Goal: Browse casually: Explore the website without a specific task or goal

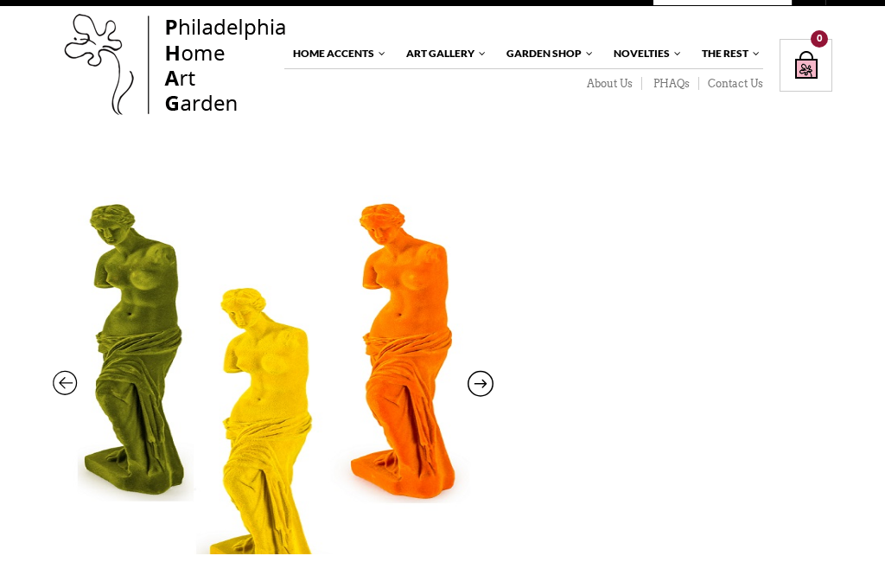
scroll to position [83, 0]
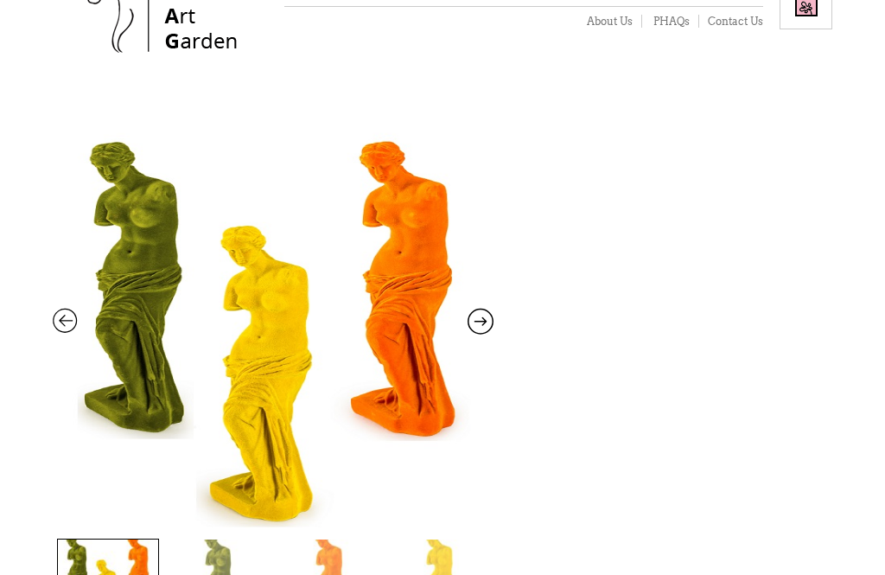
click at [491, 316] on icon at bounding box center [481, 325] width 26 height 22
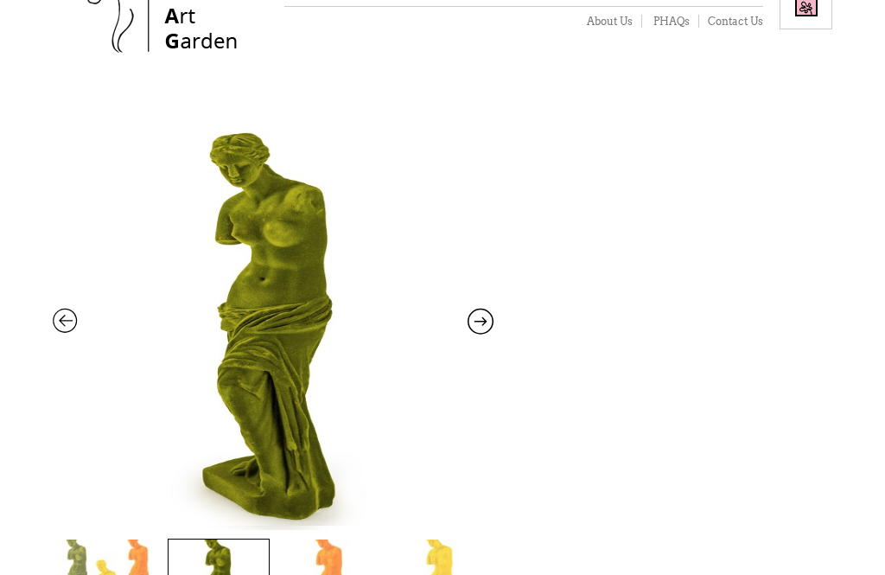
click at [485, 326] on icon at bounding box center [481, 325] width 26 height 22
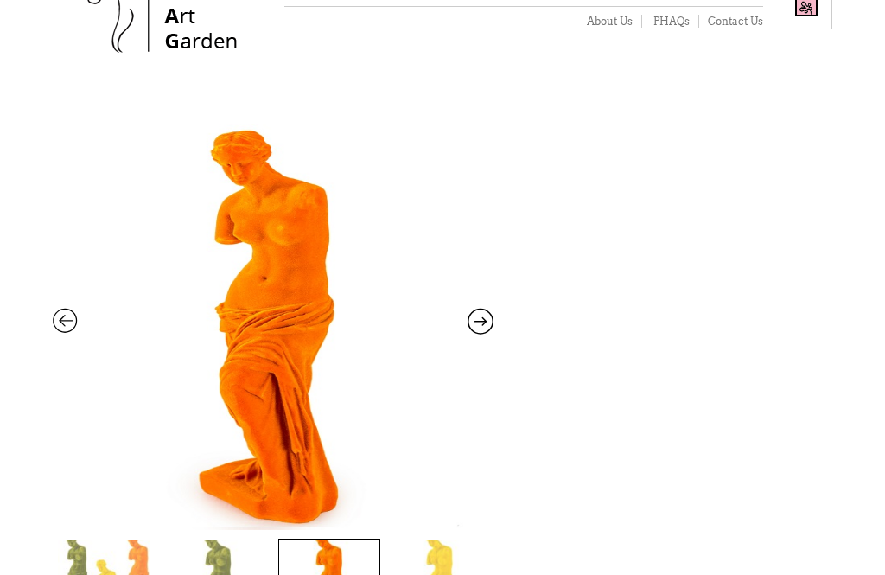
click at [480, 327] on icon at bounding box center [481, 325] width 26 height 22
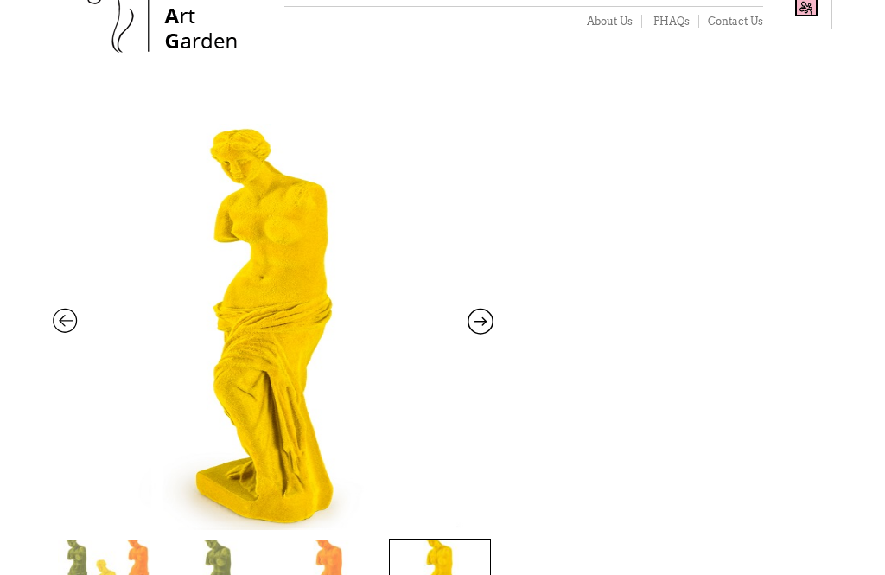
click at [478, 329] on icon at bounding box center [481, 325] width 26 height 22
click at [477, 329] on icon at bounding box center [481, 325] width 26 height 22
click at [487, 328] on icon at bounding box center [481, 325] width 26 height 22
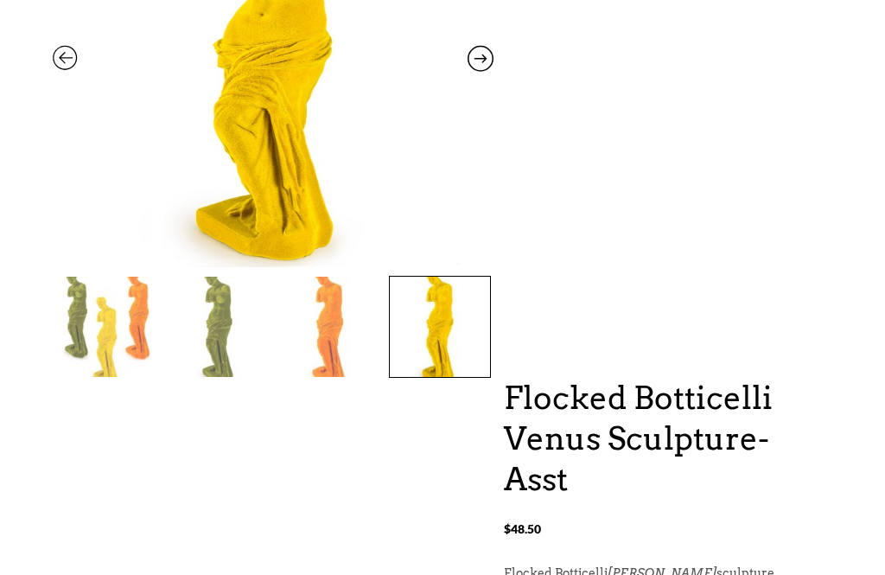
click at [334, 347] on img at bounding box center [329, 328] width 100 height 100
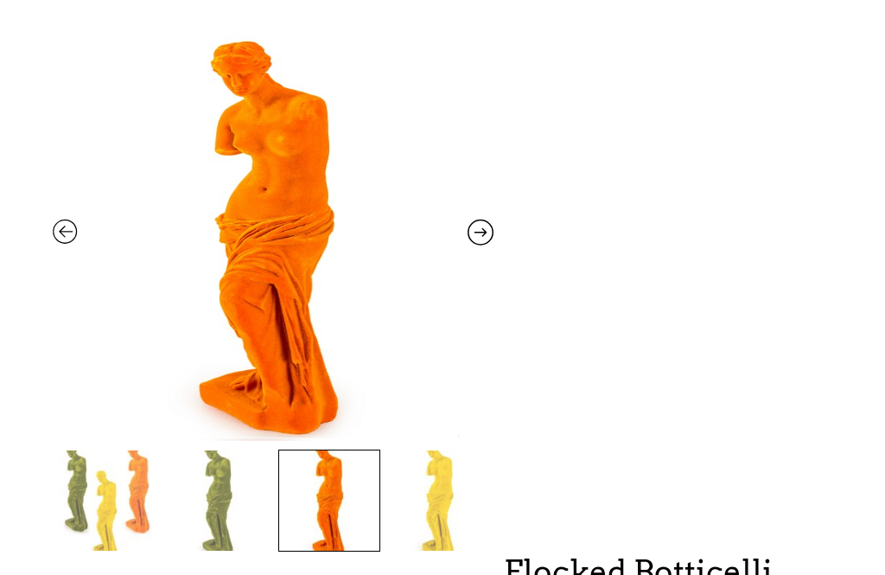
click at [476, 228] on icon at bounding box center [481, 237] width 26 height 22
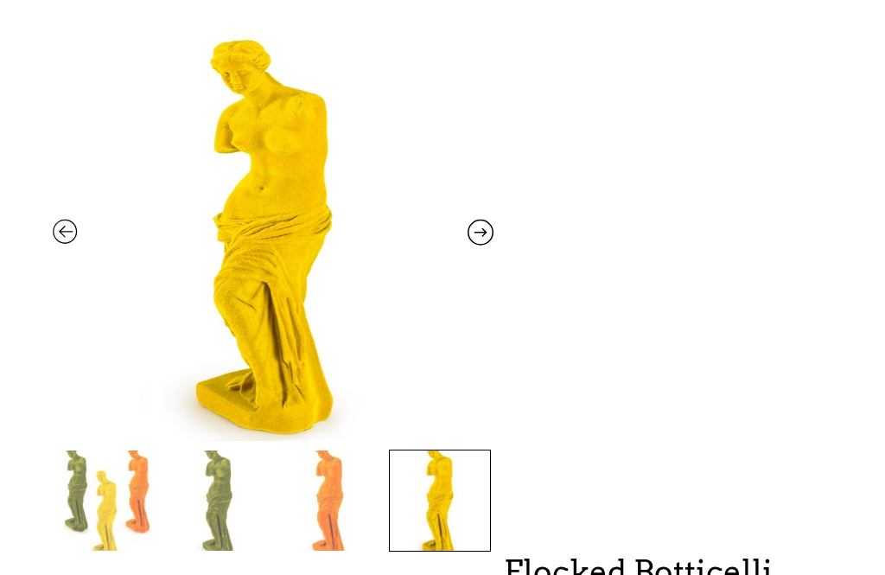
click at [482, 229] on icon at bounding box center [481, 236] width 26 height 22
click at [476, 232] on icon at bounding box center [481, 236] width 26 height 22
click at [477, 232] on icon at bounding box center [481, 236] width 26 height 22
